Goal: Task Accomplishment & Management: Manage account settings

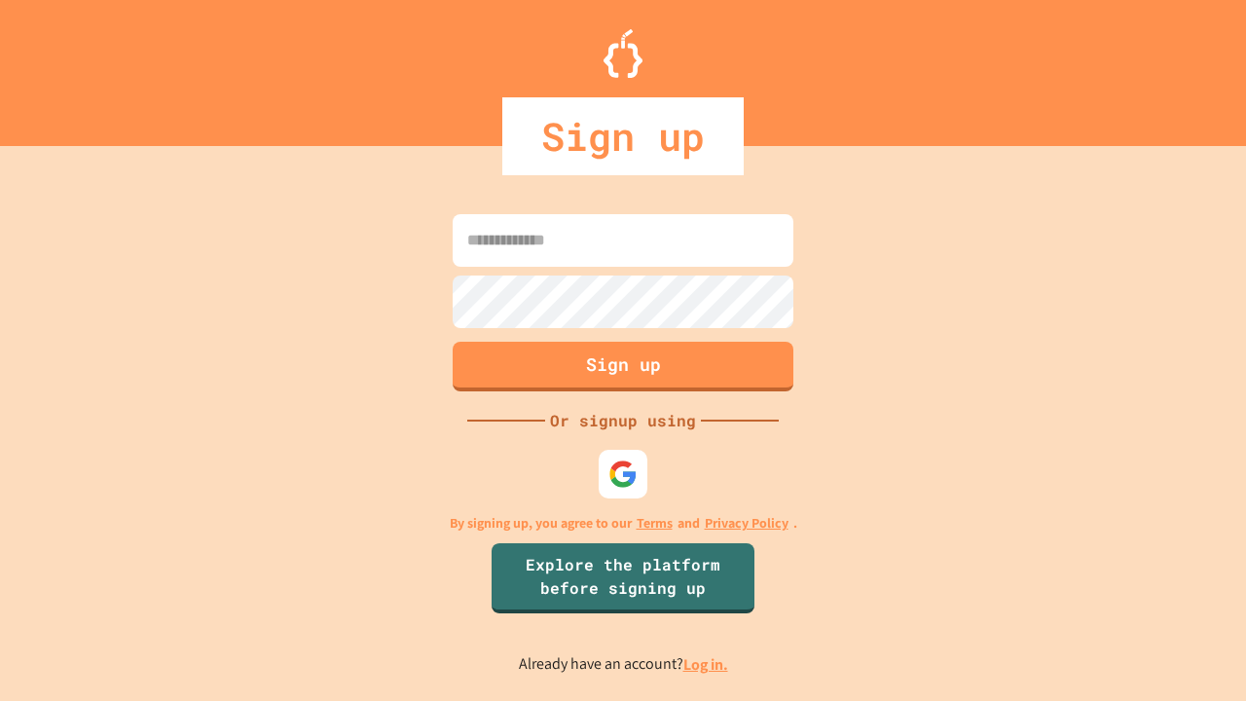
click at [707, 664] on link "Log in." at bounding box center [706, 664] width 45 height 20
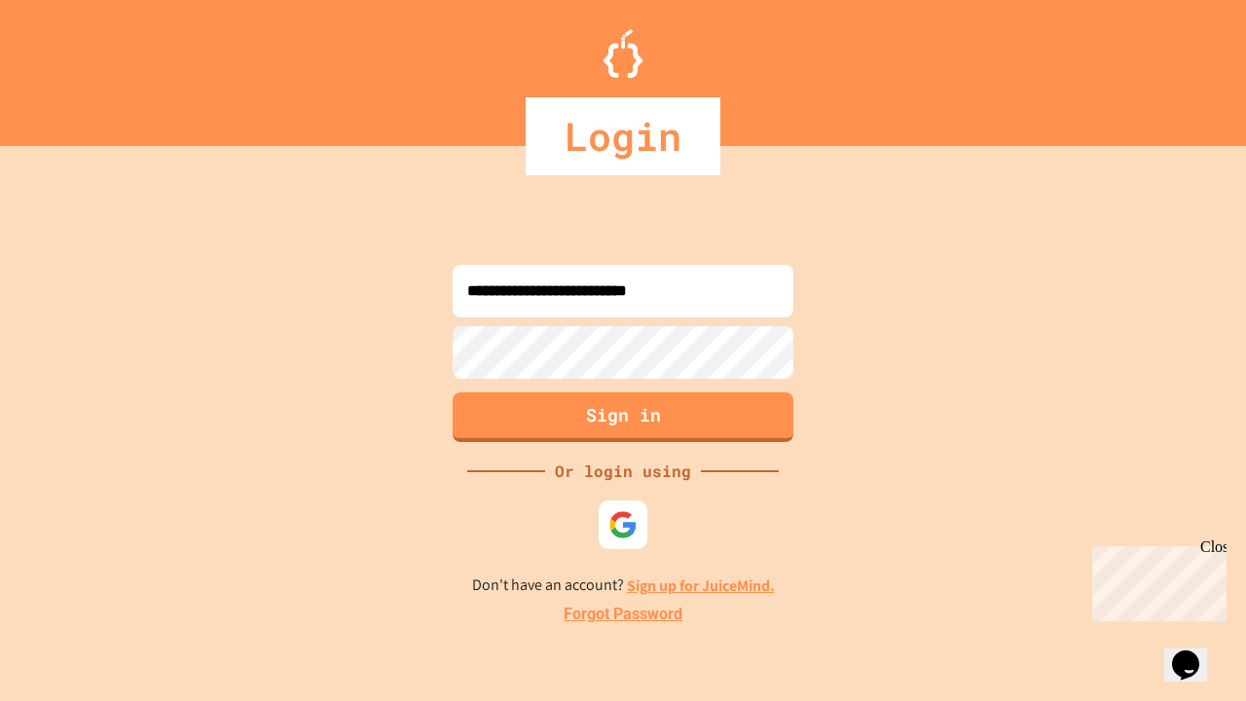
type input "**********"
